Goal: Task Accomplishment & Management: Manage account settings

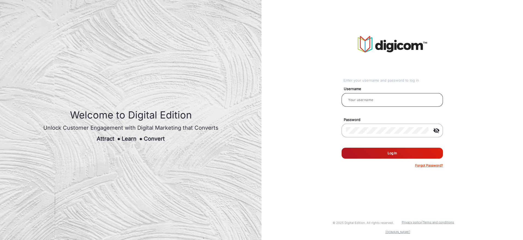
click at [370, 97] on input "email" at bounding box center [392, 100] width 93 height 7
type input "[PERSON_NAME]"
click at [367, 150] on button "Log In" at bounding box center [392, 152] width 101 height 11
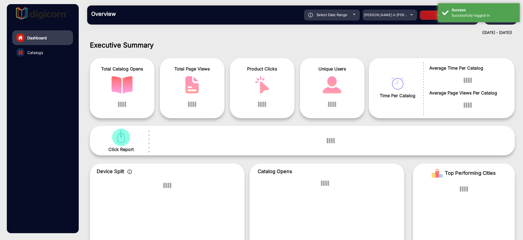
scroll to position [4, 0]
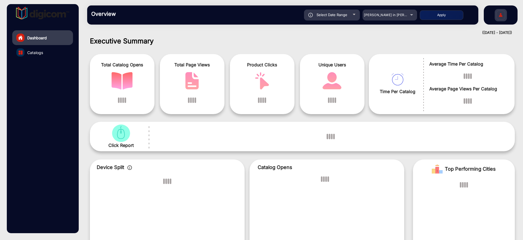
click at [501, 18] on img at bounding box center [500, 15] width 11 height 19
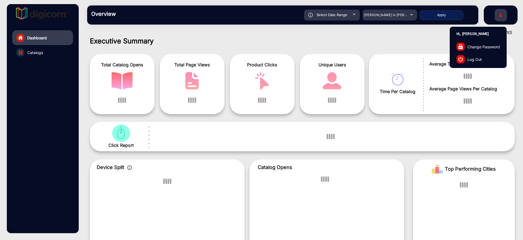
click at [478, 59] on span "Log Out" at bounding box center [475, 59] width 14 height 6
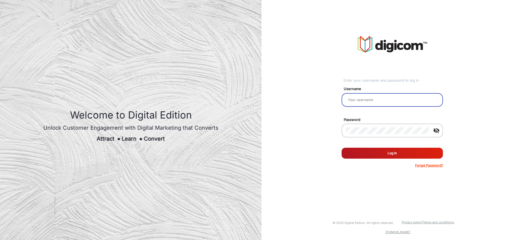
click at [364, 101] on input "email" at bounding box center [392, 100] width 93 height 7
click at [366, 104] on div at bounding box center [392, 99] width 93 height 15
click at [369, 100] on input "email" at bounding box center [392, 100] width 93 height 7
type input "[PERSON_NAME]"
click at [381, 156] on button "Log In" at bounding box center [392, 152] width 101 height 11
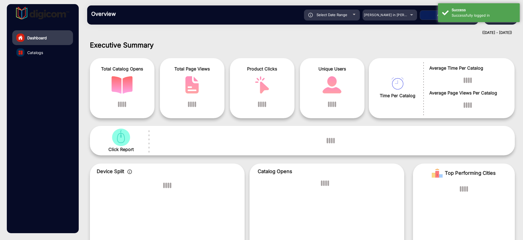
scroll to position [4, 0]
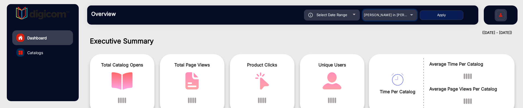
click at [397, 16] on span "[PERSON_NAME] in [PERSON_NAME]" at bounding box center [394, 15] width 60 height 4
